Goal: Find specific page/section: Find specific page/section

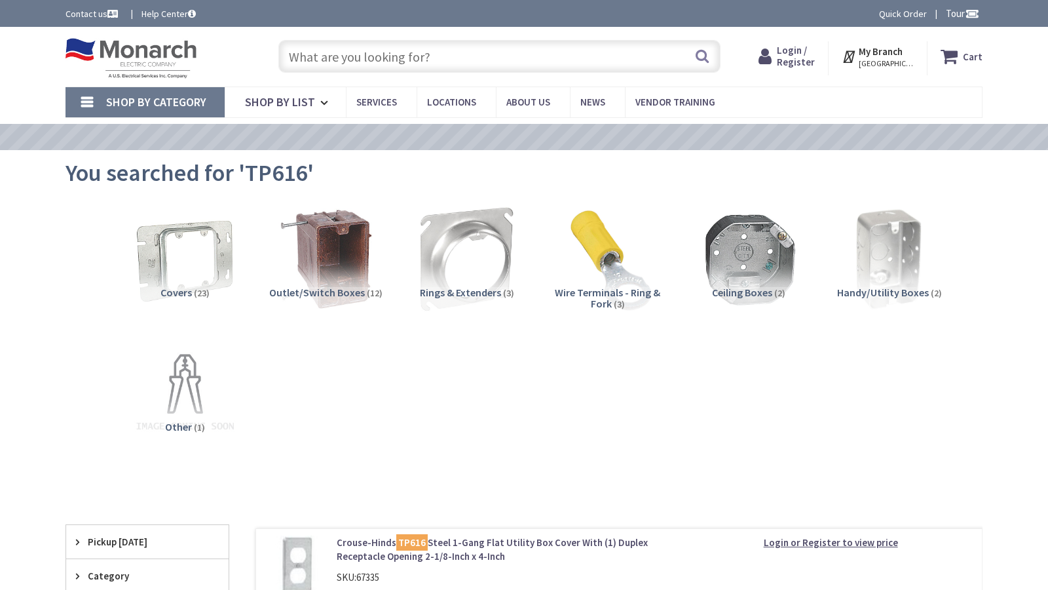
type input "[STREET_ADDRESS]"
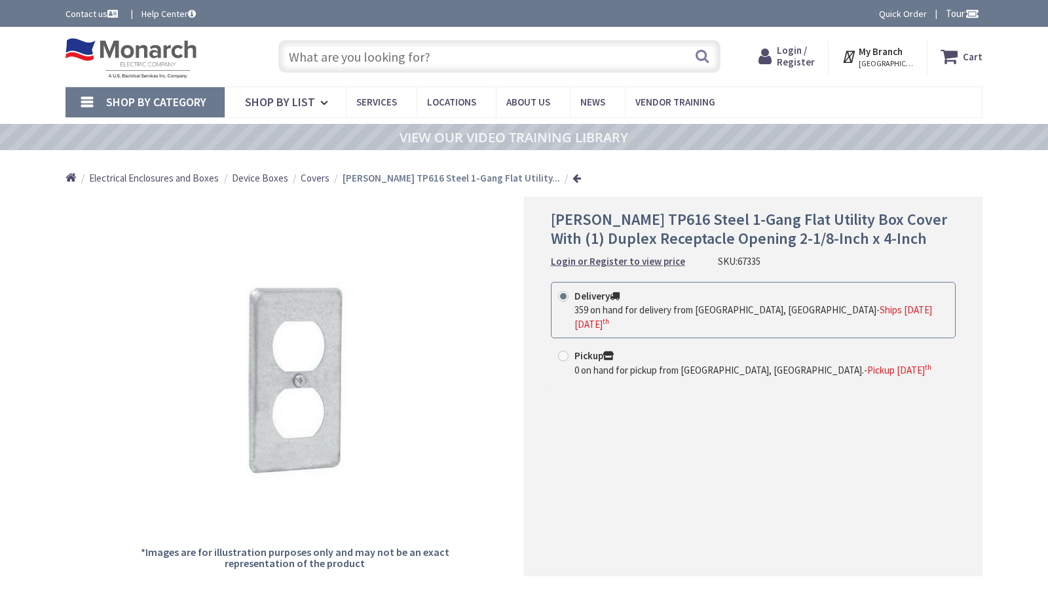
type input "[STREET_ADDRESS]"
